Goal: Download file/media

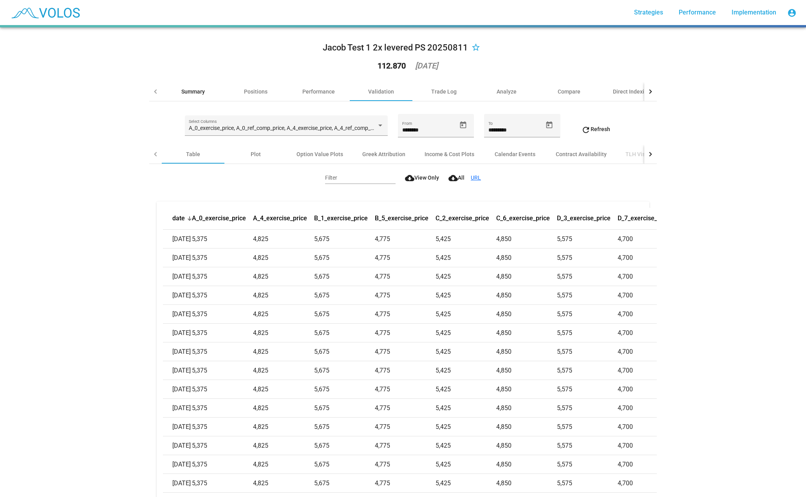
click at [201, 89] on div "Summary" at bounding box center [192, 92] width 23 height 8
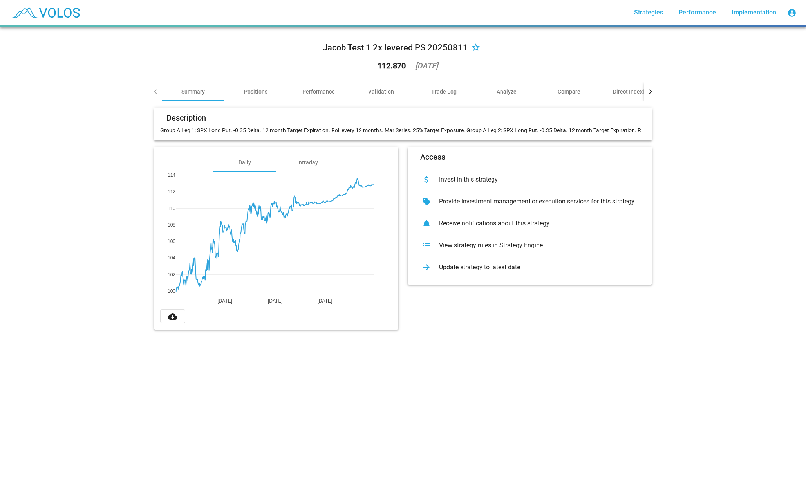
click at [177, 318] on button "cloud_download" at bounding box center [172, 316] width 25 height 14
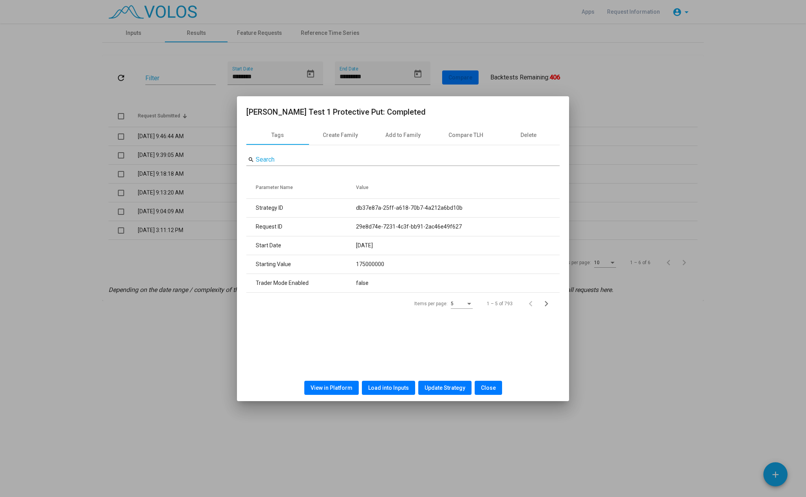
click at [604, 100] on div at bounding box center [403, 248] width 806 height 497
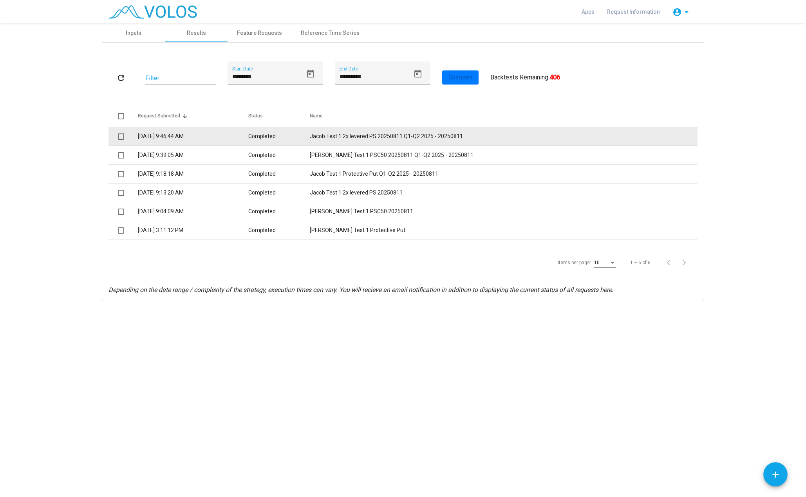
click at [410, 139] on td "Jacob Test 1 2x levered PS 20250811 Q1-Q2 2025 - 20250811" at bounding box center [504, 136] width 388 height 19
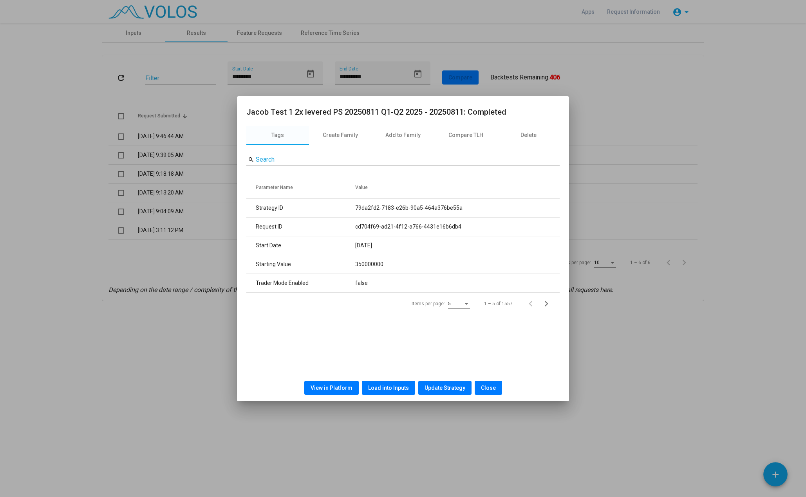
click at [341, 385] on span "View in Platform" at bounding box center [332, 388] width 42 height 6
click at [650, 186] on div at bounding box center [403, 248] width 806 height 497
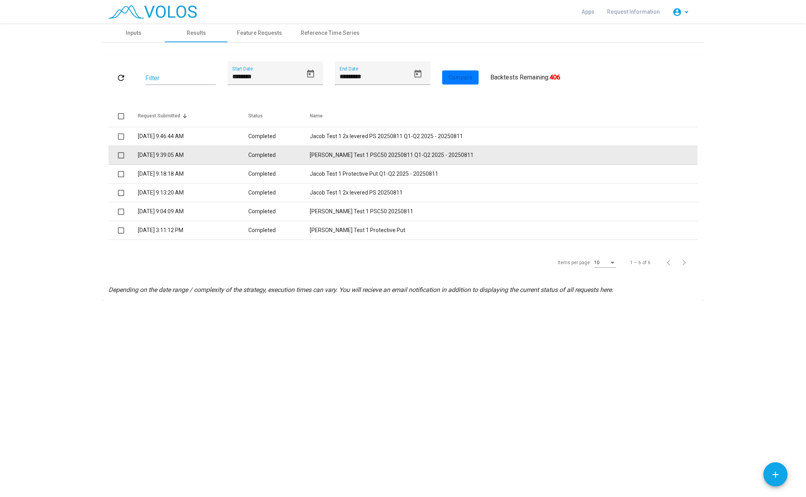
click at [481, 163] on td "Jacob Test 1 PSC50 20250811 Q1-Q2 2025 - 20250811" at bounding box center [504, 155] width 388 height 19
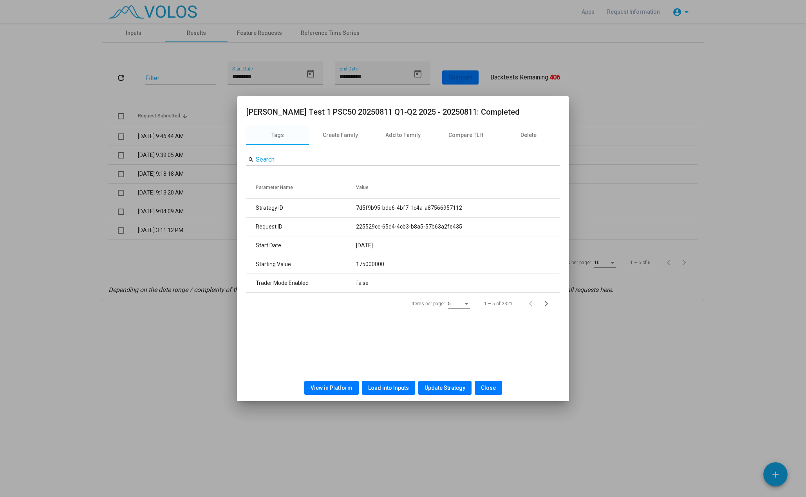
click at [338, 385] on span "View in Platform" at bounding box center [332, 388] width 42 height 6
click at [243, 344] on div "Tags Create Family Add to Family Compare TLH Delete search Search Parameter Nam…" at bounding box center [403, 250] width 332 height 249
click at [205, 336] on div at bounding box center [403, 248] width 806 height 497
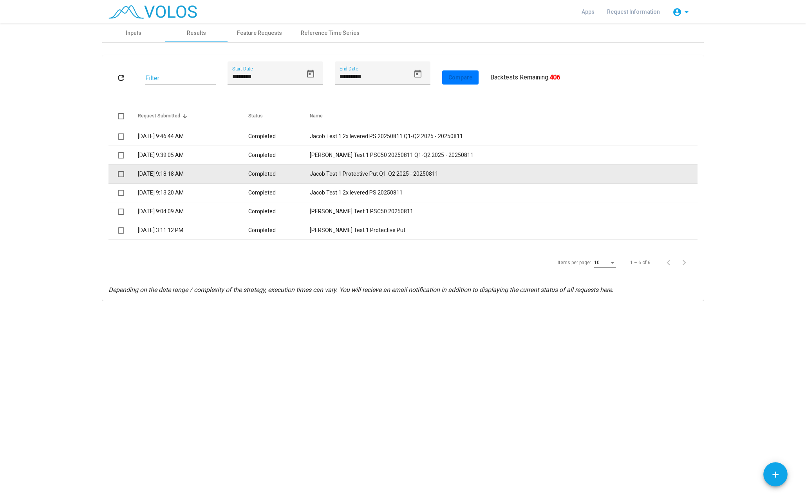
click at [419, 171] on td "Jacob Test 1 Protective Put Q1-Q2 2025 - 20250811" at bounding box center [504, 174] width 388 height 19
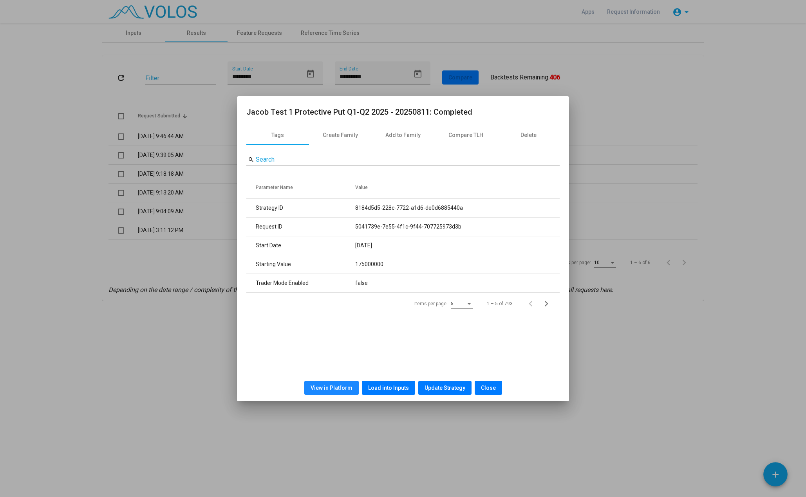
click at [338, 392] on button "View in Platform" at bounding box center [331, 388] width 54 height 14
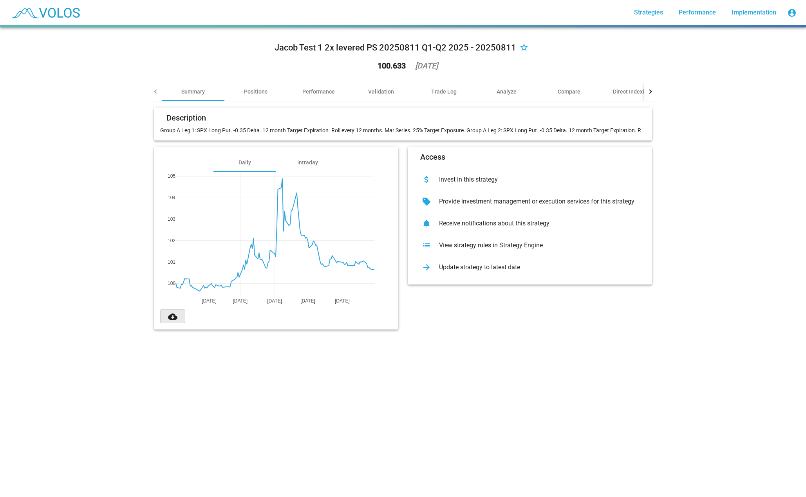
click at [173, 315] on mat-icon "cloud_download" at bounding box center [172, 316] width 9 height 9
click at [709, 120] on div "Jacob Test 1 2x levered PS 20250811 Q1-Q2 2025 - 20250811 star_border 100.633 2…" at bounding box center [403, 262] width 806 height 470
click at [173, 316] on mat-icon "cloud_download" at bounding box center [172, 316] width 9 height 9
click at [170, 313] on mat-icon "cloud_download" at bounding box center [172, 316] width 9 height 9
click at [176, 314] on button "cloud_download" at bounding box center [172, 316] width 25 height 14
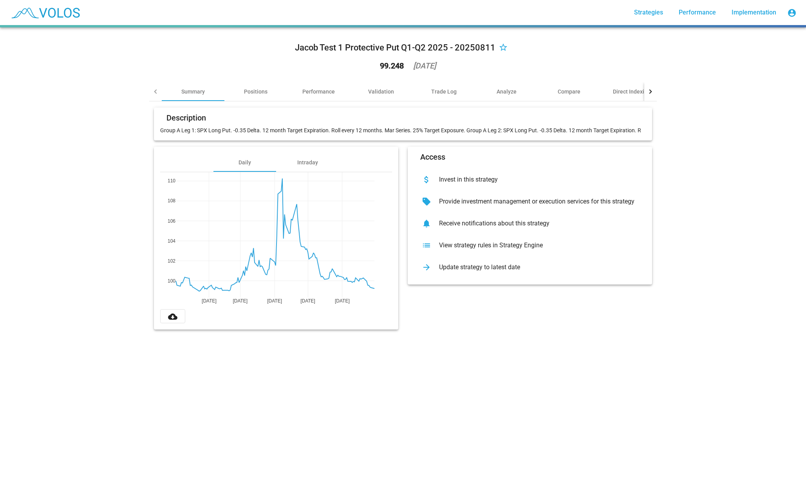
click at [738, 203] on div "Jacob Test 1 Protective Put Q1-Q2 2025 - 20250811 star_border 99.248 [DATE] Sum…" at bounding box center [403, 262] width 806 height 470
click at [162, 316] on button "cloud_download" at bounding box center [172, 316] width 25 height 14
